Goal: Transaction & Acquisition: Purchase product/service

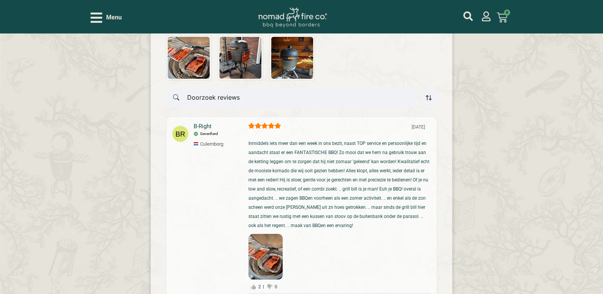
scroll to position [1649, 0]
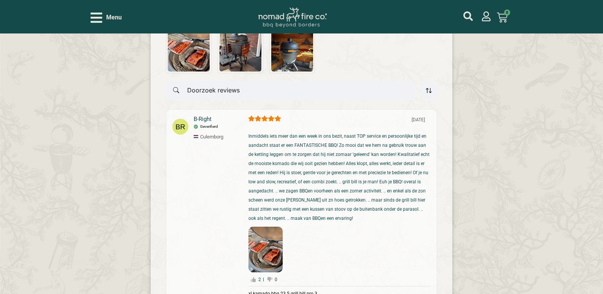
click at [429, 95] on select "Meest recent Hoogste rating Laagste rating Foto's eerst" at bounding box center [431, 90] width 14 height 18
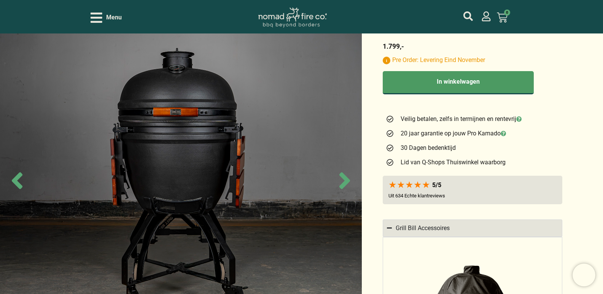
scroll to position [393, 0]
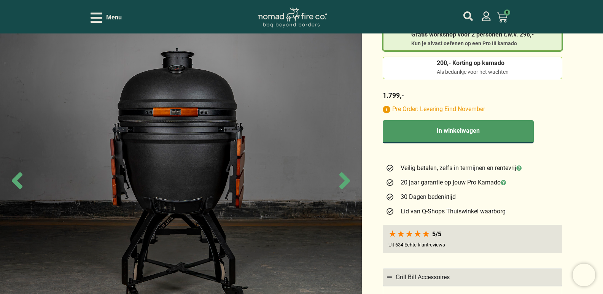
click at [424, 232] on div at bounding box center [410, 234] width 42 height 5
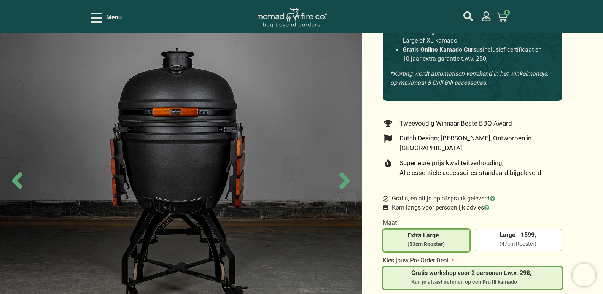
scroll to position [0, 0]
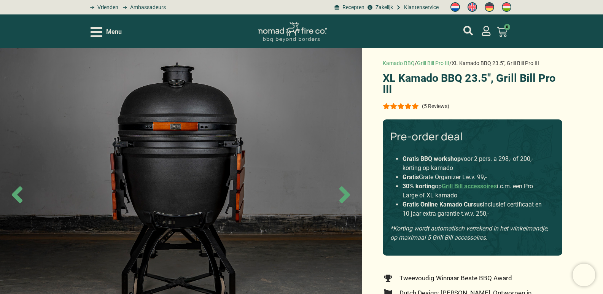
click at [437, 108] on p "(5 Reviews)" at bounding box center [435, 106] width 27 height 6
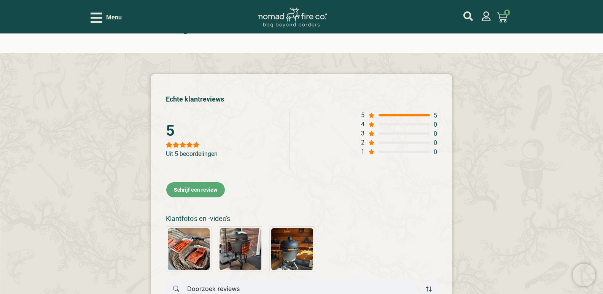
scroll to position [1342, 0]
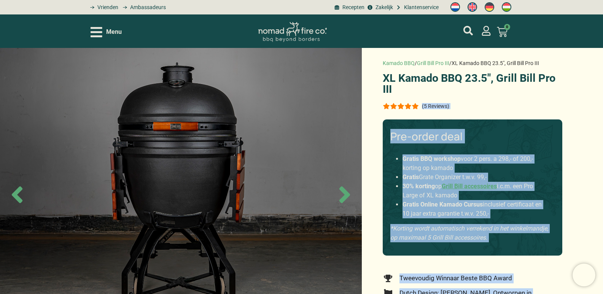
click at [409, 106] on div at bounding box center [401, 106] width 36 height 6
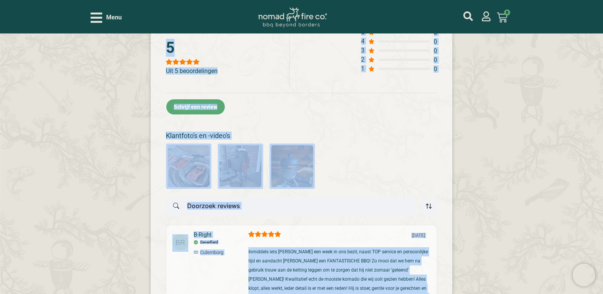
scroll to position [1535, 0]
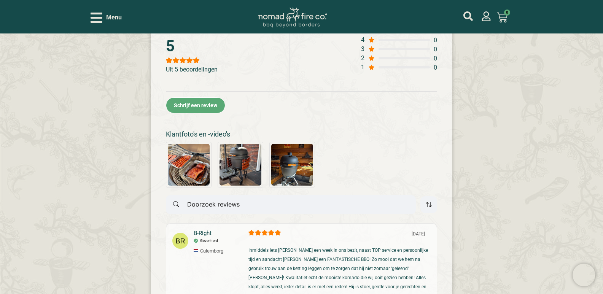
click at [363, 70] on div "1" at bounding box center [363, 67] width 5 height 7
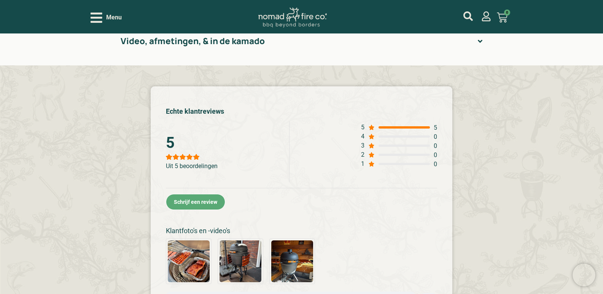
scroll to position [1421, 0]
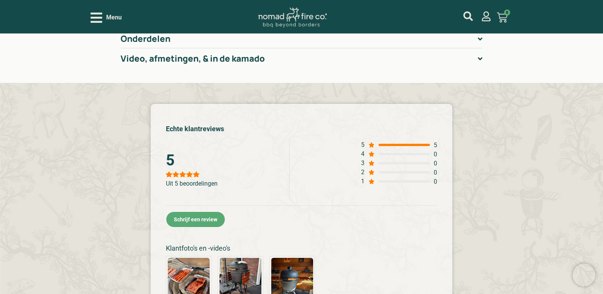
click at [358, 143] on div "5 Uit 5 beoordelingen 5 5 4 0 3 0 2 0 1 0 All reviews Ben de eerste klant die e…" at bounding box center [301, 188] width 271 height 98
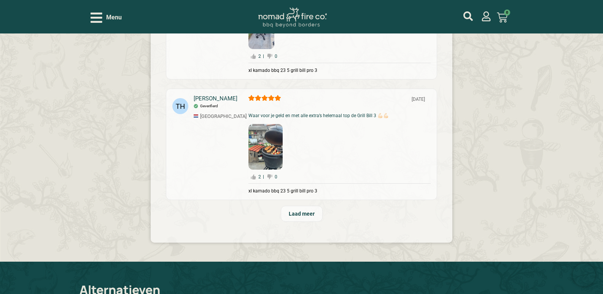
scroll to position [2334, 0]
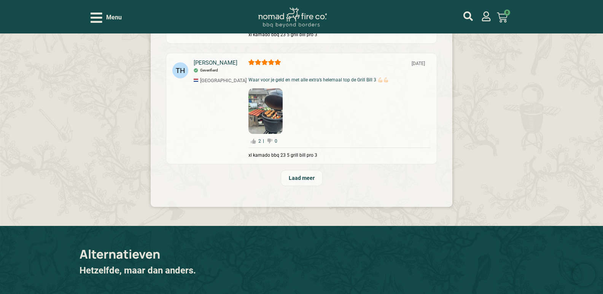
click at [305, 175] on span "Laad meer" at bounding box center [302, 178] width 26 height 6
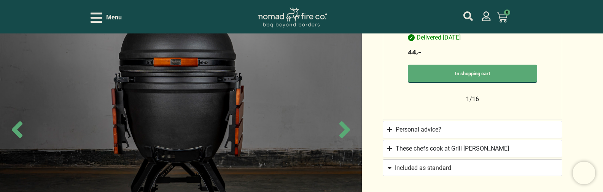
scroll to position [774, 0]
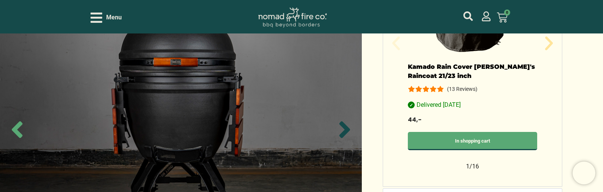
click at [341, 129] on icon "Next slide" at bounding box center [344, 129] width 27 height 27
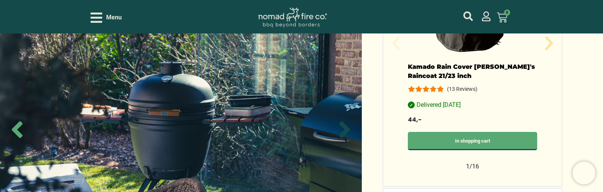
click at [341, 129] on icon "Next slide" at bounding box center [344, 129] width 27 height 27
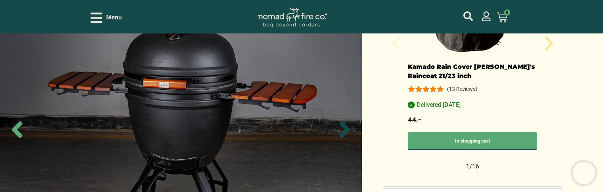
click at [341, 129] on icon "Next slide" at bounding box center [344, 129] width 27 height 27
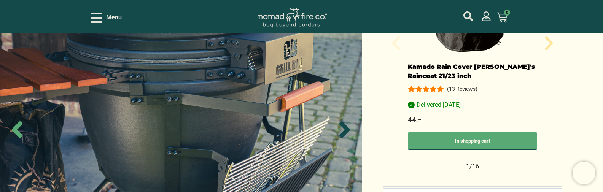
click at [341, 129] on icon "Next slide" at bounding box center [344, 129] width 27 height 27
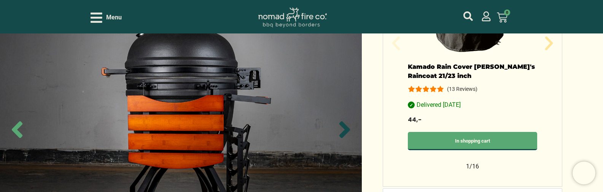
click at [341, 129] on icon "Next slide" at bounding box center [344, 129] width 27 height 27
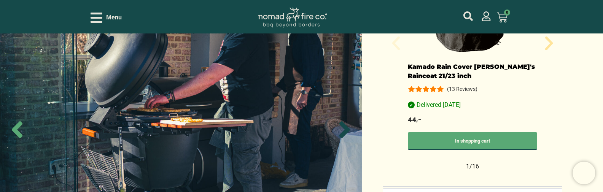
click at [341, 129] on icon "Next slide" at bounding box center [344, 129] width 27 height 27
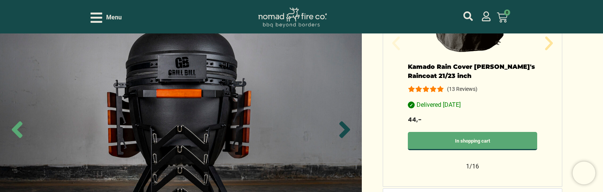
click at [341, 129] on icon "Next slide" at bounding box center [344, 129] width 27 height 27
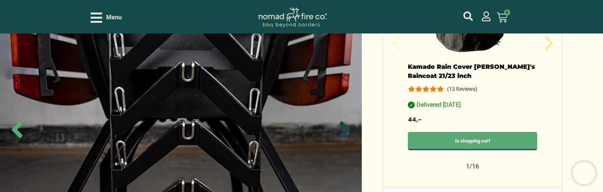
click at [341, 129] on icon "Next slide" at bounding box center [344, 129] width 27 height 27
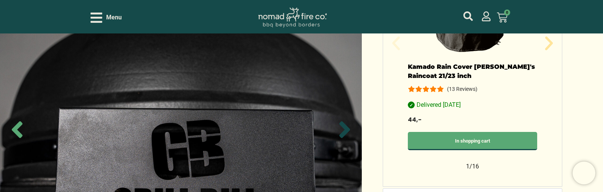
click at [341, 129] on icon "Next slide" at bounding box center [344, 129] width 27 height 27
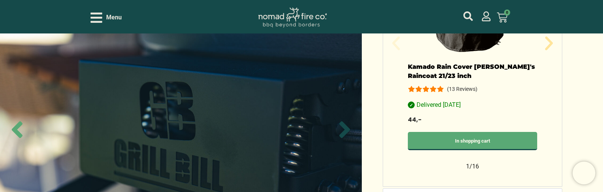
click at [341, 129] on icon "Next slide" at bounding box center [344, 129] width 27 height 27
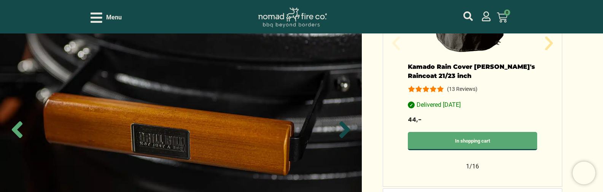
click at [341, 129] on icon "Next slide" at bounding box center [344, 129] width 27 height 27
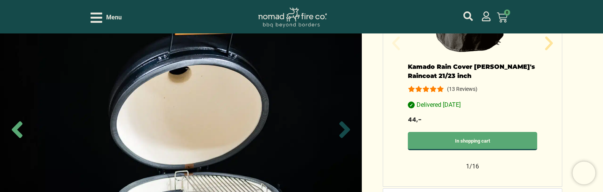
click at [341, 129] on icon "Next slide" at bounding box center [344, 129] width 27 height 27
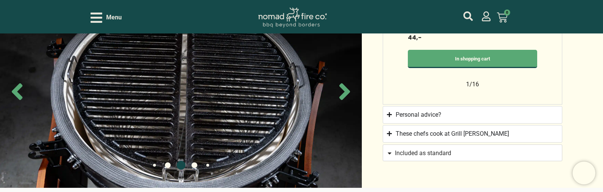
scroll to position [812, 0]
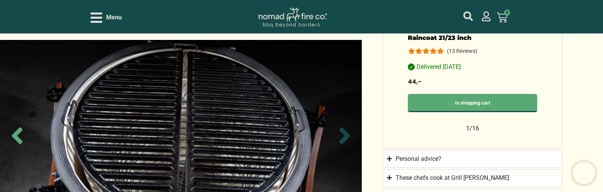
click at [339, 127] on icon "Next slide" at bounding box center [344, 136] width 27 height 27
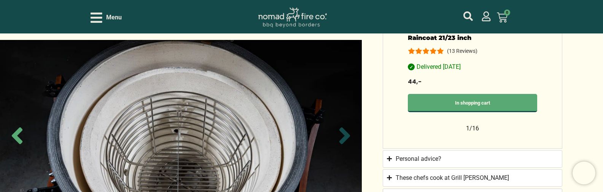
click at [339, 127] on icon "Next slide" at bounding box center [344, 136] width 27 height 27
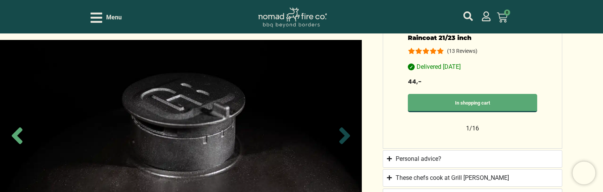
click at [339, 127] on icon "Next slide" at bounding box center [344, 136] width 27 height 27
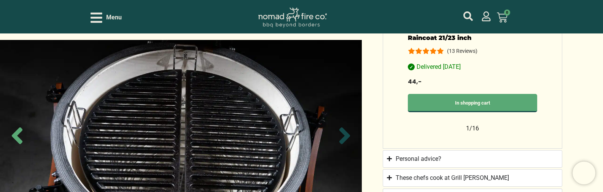
click at [339, 127] on icon "Next slide" at bounding box center [344, 136] width 27 height 27
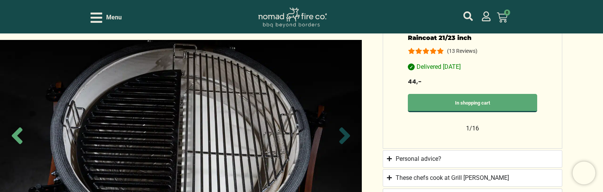
click at [339, 127] on icon "Next slide" at bounding box center [344, 136] width 27 height 27
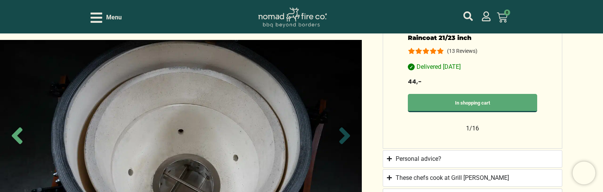
click at [339, 127] on icon "Next slide" at bounding box center [344, 136] width 27 height 27
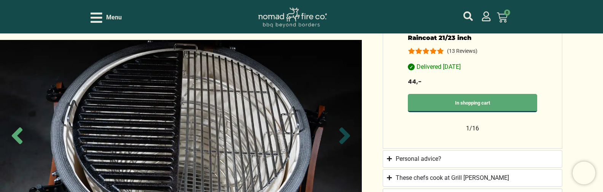
click at [339, 127] on icon "Next slide" at bounding box center [344, 136] width 27 height 27
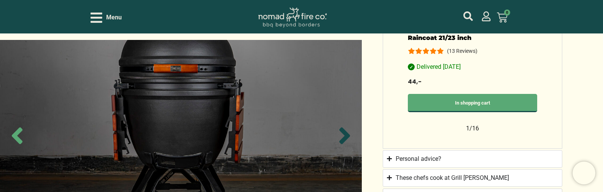
click at [339, 127] on icon "Next slide" at bounding box center [344, 136] width 27 height 27
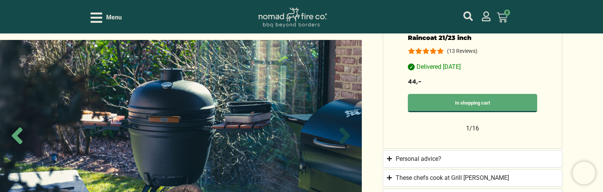
click at [339, 127] on icon "Next slide" at bounding box center [344, 136] width 27 height 27
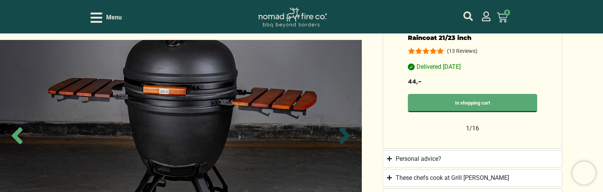
click at [339, 127] on icon "Next slide" at bounding box center [344, 136] width 27 height 27
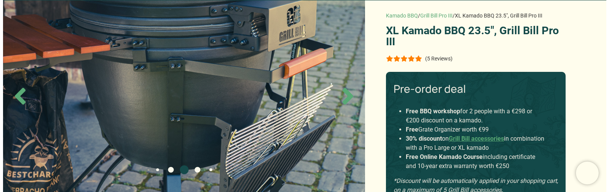
scroll to position [0, 0]
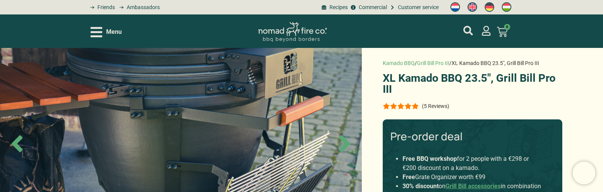
click at [106, 35] on font "Menu" at bounding box center [114, 31] width 16 height 7
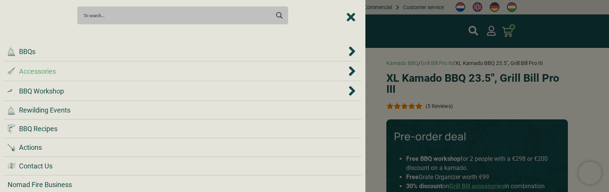
click at [127, 73] on div ".st0 { fill: #2c4a4e; } .st1 { fill: url(#Naamloos_verloop_2); } .st2 { fill: #…" at bounding box center [177, 71] width 339 height 10
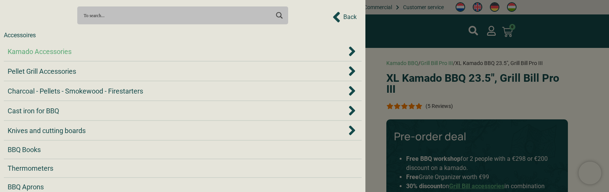
click at [125, 55] on div "Kamado Accessories" at bounding box center [177, 51] width 339 height 10
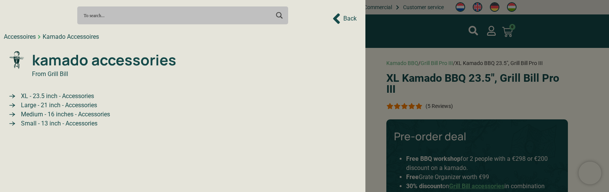
click at [341, 18] on icon "Back to Previous Items" at bounding box center [336, 18] width 8 height 17
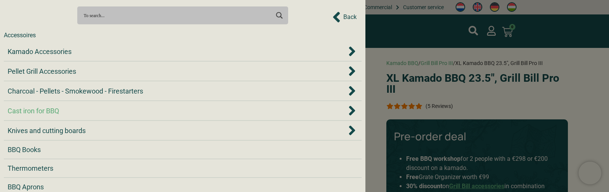
click at [156, 116] on div "Cast iron for BBQ" at bounding box center [183, 110] width 350 height 11
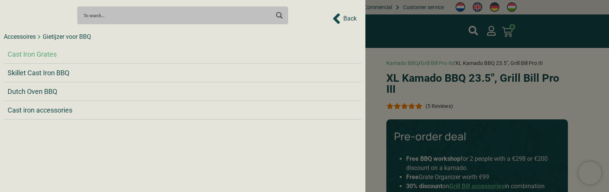
click at [170, 61] on li "Cast Iron Grates" at bounding box center [183, 54] width 358 height 19
click at [141, 56] on div "Cast Iron Grates" at bounding box center [183, 54] width 350 height 10
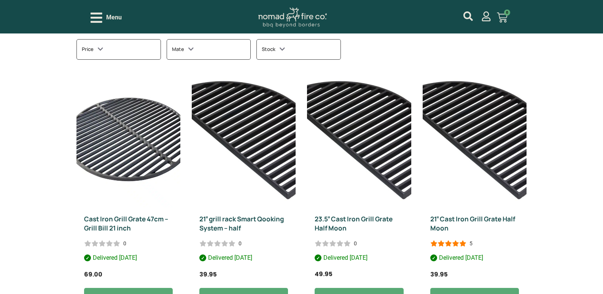
scroll to position [152, 0]
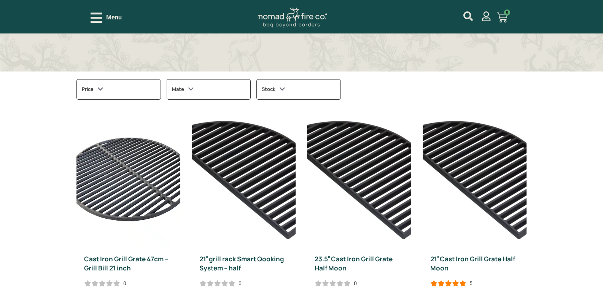
click at [197, 87] on div "Mate" at bounding box center [209, 89] width 84 height 21
click at [221, 86] on div "Maat" at bounding box center [209, 89] width 84 height 21
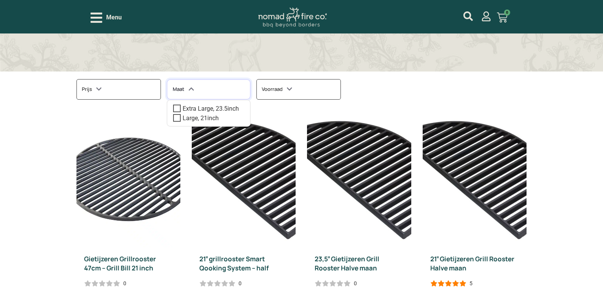
click at [217, 87] on div "Maat" at bounding box center [209, 89] width 84 height 21
click at [269, 94] on h3 "Voorraad" at bounding box center [277, 89] width 30 height 10
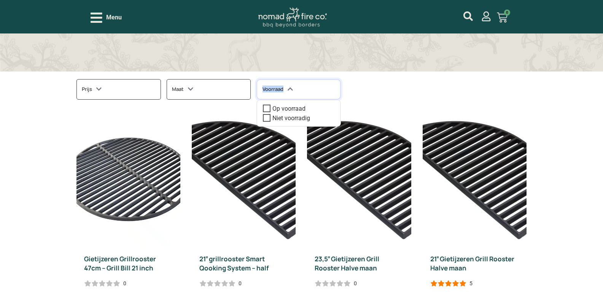
click at [269, 94] on div "Voorraad" at bounding box center [298, 89] width 84 height 21
click at [266, 94] on h3 "Voorraad" at bounding box center [277, 89] width 30 height 10
click at [106, 91] on div "Prijs" at bounding box center [118, 89] width 84 height 21
click at [183, 89] on h3 "Maat" at bounding box center [182, 89] width 21 height 10
